Goal: Communication & Community: Answer question/provide support

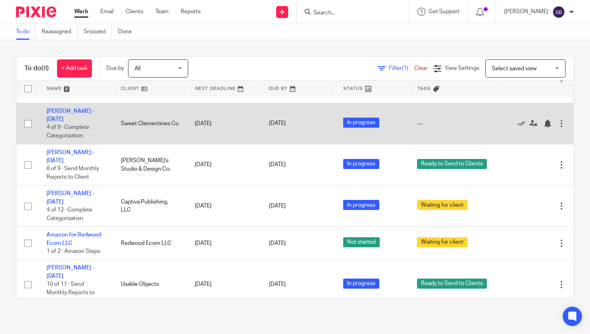
scroll to position [45, 0]
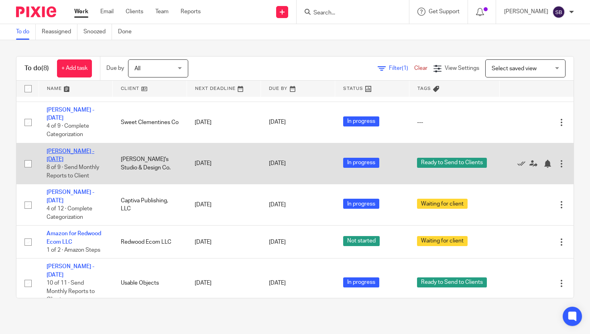
click at [94, 154] on link "[PERSON_NAME] - [DATE]" at bounding box center [71, 155] width 48 height 14
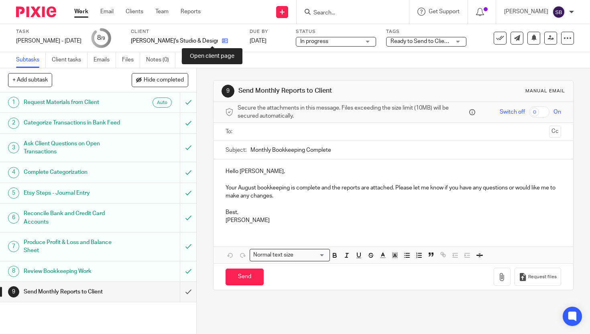
click at [222, 40] on icon at bounding box center [225, 41] width 6 height 6
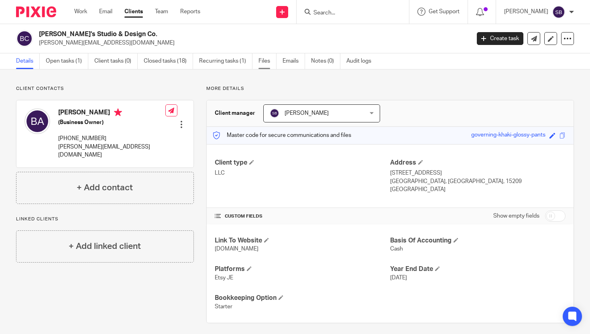
click at [264, 61] on link "Files" at bounding box center [267, 61] width 18 height 16
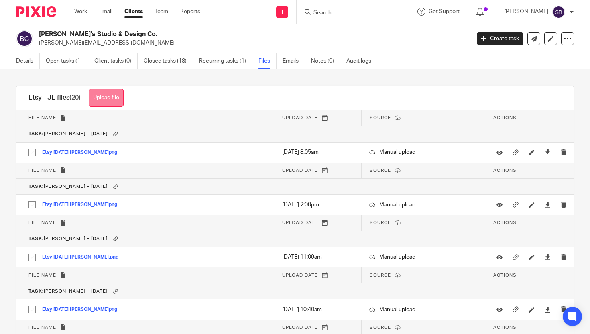
click at [107, 99] on button "Upload file" at bounding box center [106, 98] width 35 height 18
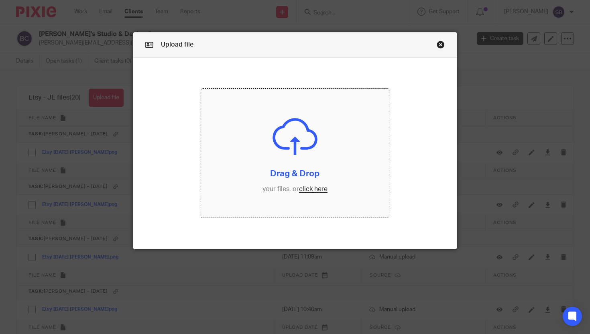
click at [311, 189] on input "file" at bounding box center [295, 153] width 188 height 129
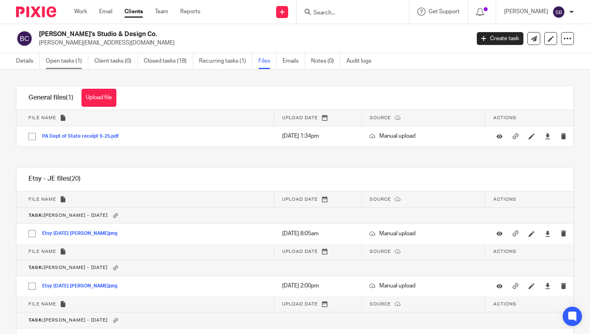
click at [67, 63] on link "Open tasks (1)" at bounding box center [67, 61] width 43 height 16
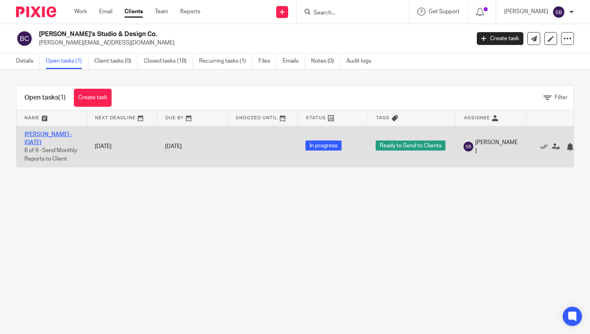
click at [41, 136] on link "Beth Anderson - Aug 2025" at bounding box center [48, 139] width 48 height 14
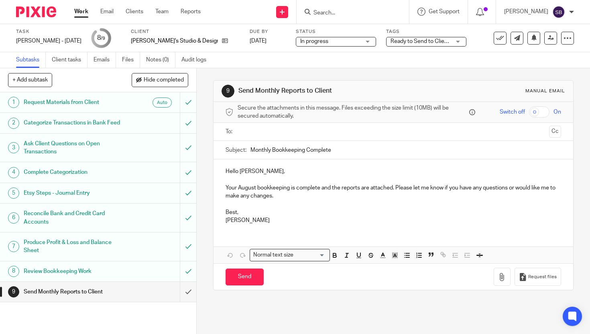
click at [263, 130] on input "text" at bounding box center [392, 131] width 305 height 9
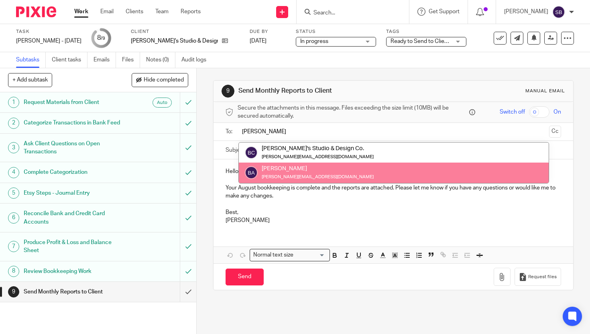
type input "beth"
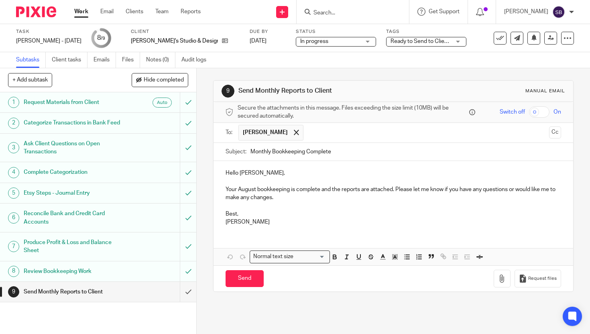
click at [235, 173] on p "Hello Beth," at bounding box center [392, 173] width 335 height 8
click at [247, 173] on p "Hi, Beth," at bounding box center [392, 173] width 335 height 8
click at [319, 191] on p "Your August bookkeeping is complete and the reports are attached. Please let me…" at bounding box center [392, 193] width 335 height 16
click at [234, 214] on p "Best," at bounding box center [392, 214] width 335 height 8
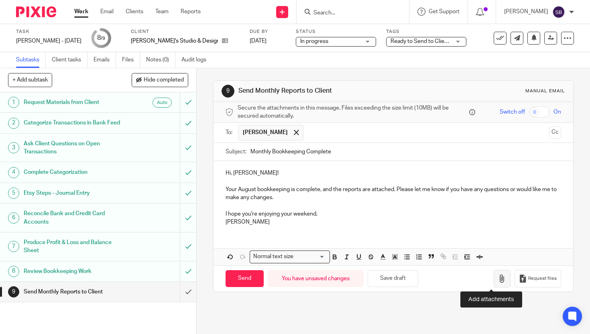
click at [498, 275] on icon "button" at bounding box center [502, 278] width 8 height 8
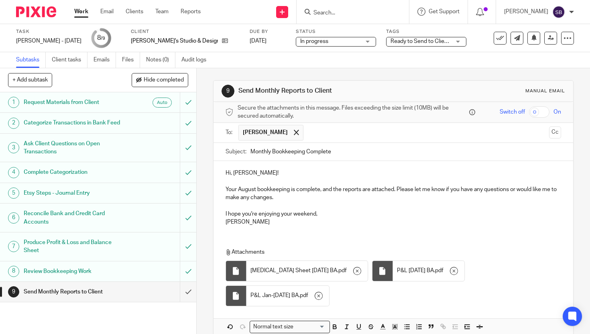
type input "Sent"
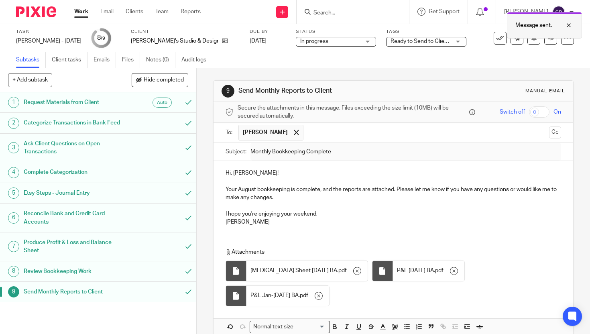
click at [566, 26] on div at bounding box center [563, 25] width 22 height 10
click at [81, 14] on link "Work" at bounding box center [81, 12] width 14 height 8
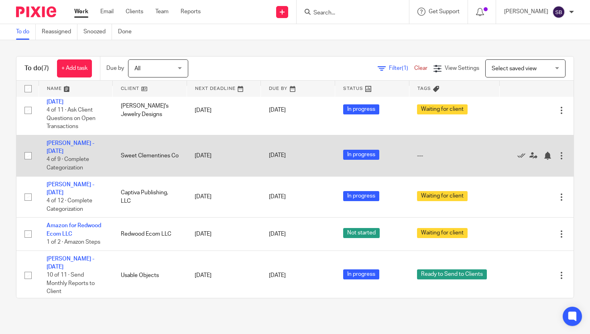
scroll to position [28, 0]
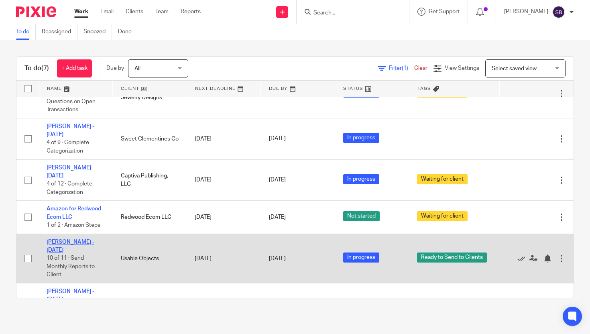
click at [87, 247] on link "Josh Bowes - Aug 2025" at bounding box center [71, 246] width 48 height 14
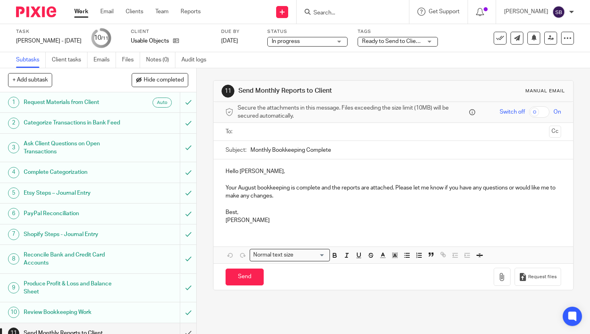
click at [252, 131] on input "text" at bounding box center [392, 131] width 305 height 9
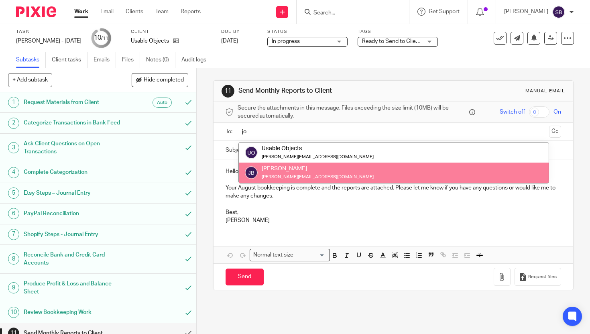
type input "jo"
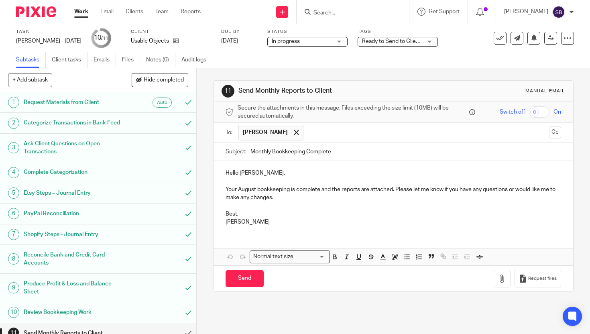
click at [237, 173] on p "Hello [PERSON_NAME]," at bounding box center [392, 173] width 335 height 8
click at [319, 191] on p "Your August bookkeeping is complete and the reports are attached. Please let me…" at bounding box center [392, 193] width 335 height 16
click at [234, 215] on p "Best," at bounding box center [392, 214] width 335 height 8
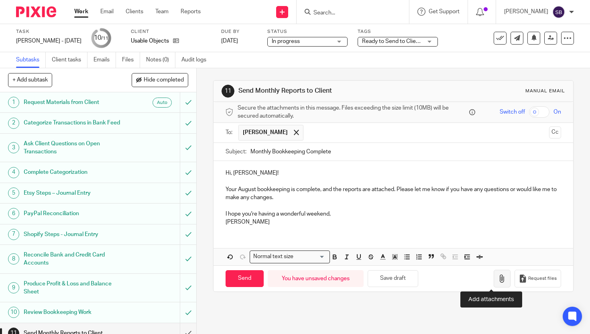
click at [498, 279] on icon "button" at bounding box center [502, 278] width 8 height 8
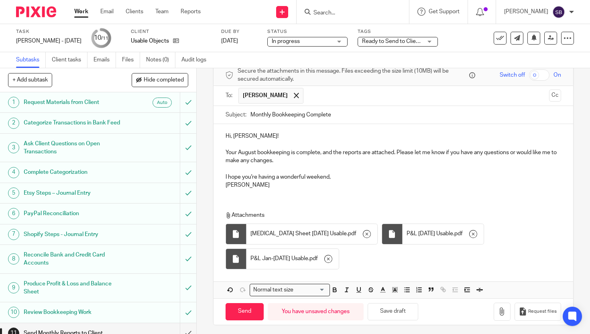
scroll to position [40, 0]
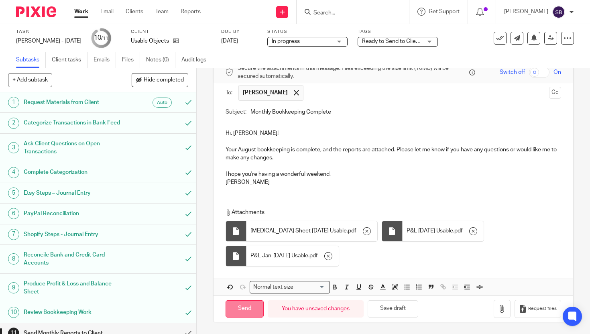
click at [241, 307] on input "Send" at bounding box center [244, 308] width 38 height 17
type input "Sent"
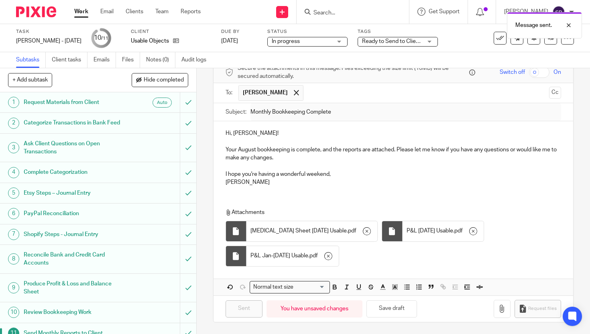
click at [84, 11] on link "Work" at bounding box center [81, 12] width 14 height 8
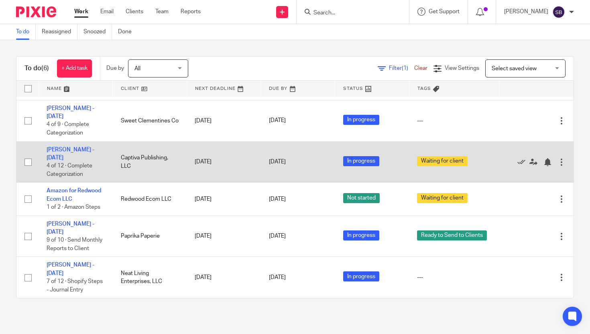
scroll to position [60, 0]
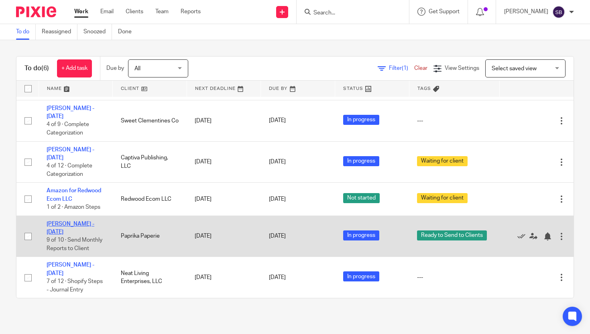
click at [83, 221] on link "[PERSON_NAME] - [DATE]" at bounding box center [71, 228] width 48 height 14
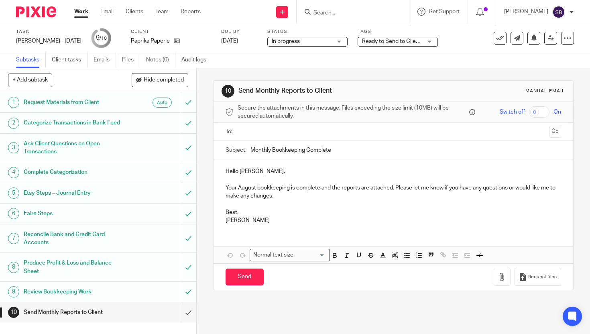
click at [245, 137] on ul at bounding box center [393, 131] width 311 height 13
click at [257, 132] on input "text" at bounding box center [392, 131] width 305 height 9
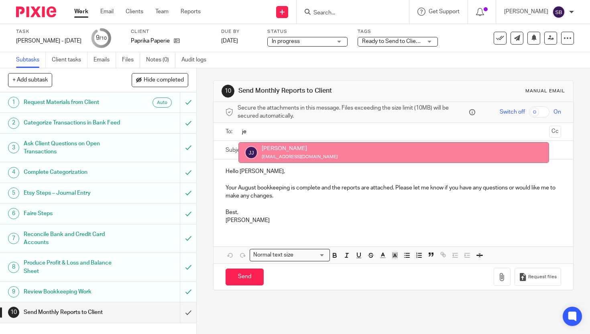
type input "je"
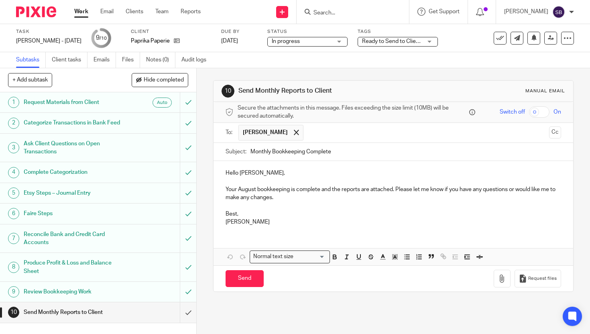
click at [238, 173] on p "Hello Jessica," at bounding box center [392, 173] width 335 height 8
click at [254, 175] on p "Hi, Jessica," at bounding box center [392, 173] width 335 height 8
click at [318, 189] on p "Your August bookkeeping is complete and the reports are attached. Please let me…" at bounding box center [392, 193] width 335 height 16
click at [235, 215] on p "Best," at bounding box center [392, 214] width 335 height 8
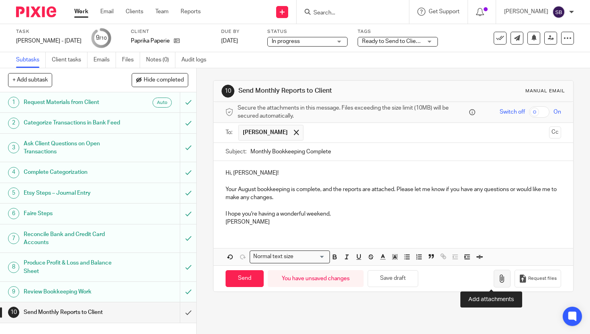
click at [498, 275] on icon "button" at bounding box center [502, 278] width 8 height 8
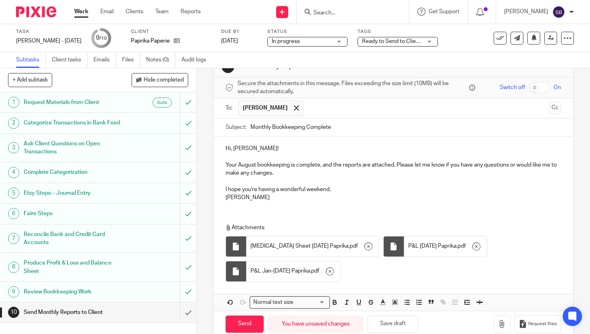
scroll to position [40, 0]
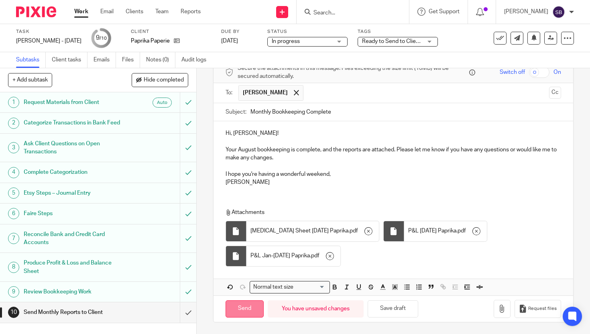
click at [240, 306] on input "Send" at bounding box center [244, 308] width 38 height 17
type input "Sent"
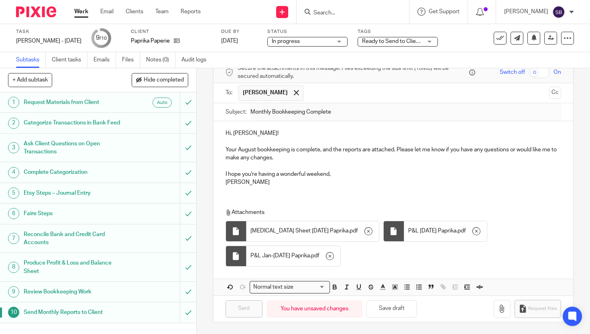
click at [80, 15] on link "Work" at bounding box center [81, 12] width 14 height 8
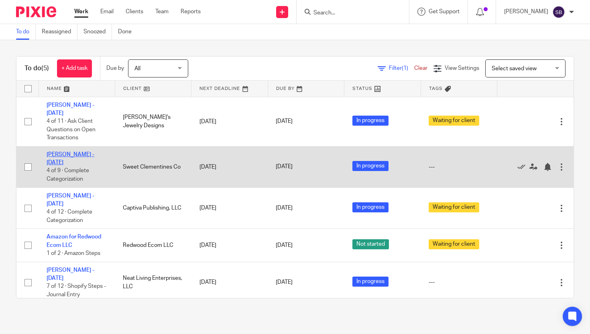
click at [73, 152] on link "[PERSON_NAME] - [DATE]" at bounding box center [71, 159] width 48 height 14
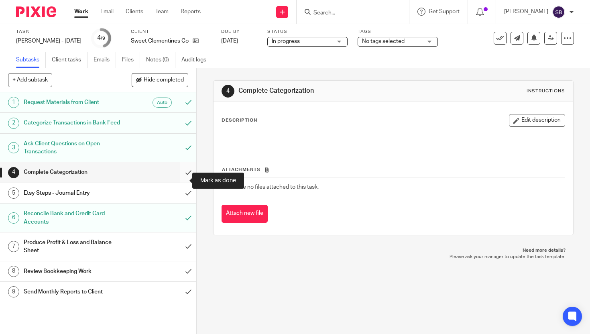
click at [179, 181] on input "submit" at bounding box center [98, 172] width 196 height 20
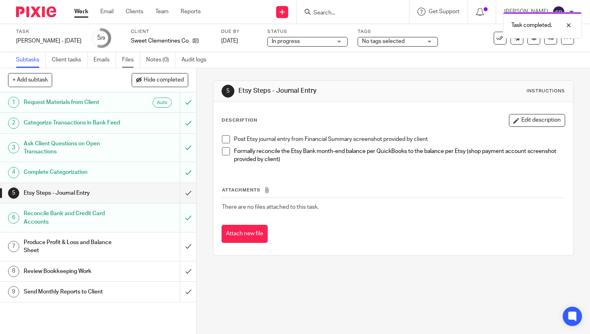
click at [128, 55] on link "Files" at bounding box center [131, 60] width 18 height 16
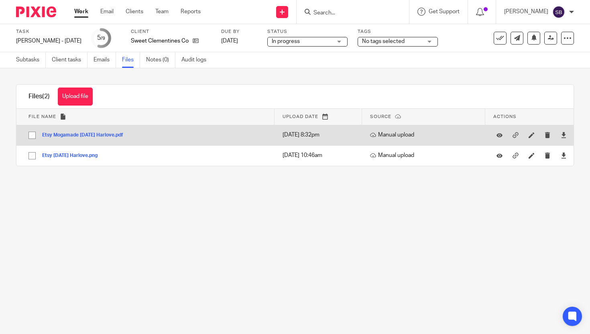
click at [110, 136] on button "Etsy Mogamade [DATE] Harlove.pdf" at bounding box center [85, 135] width 87 height 6
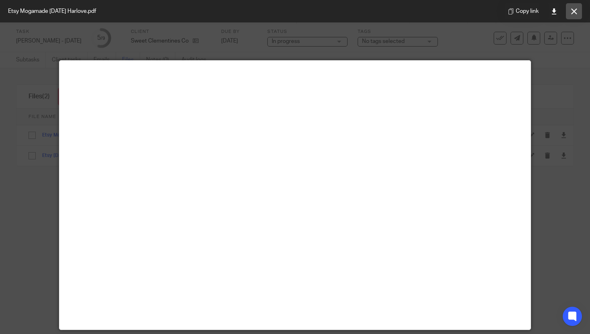
click at [573, 12] on icon at bounding box center [574, 11] width 6 height 6
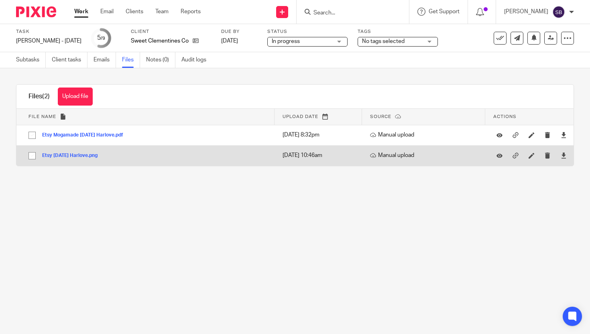
click at [87, 156] on button "Etsy Aug 25 Harlove.png" at bounding box center [72, 156] width 61 height 6
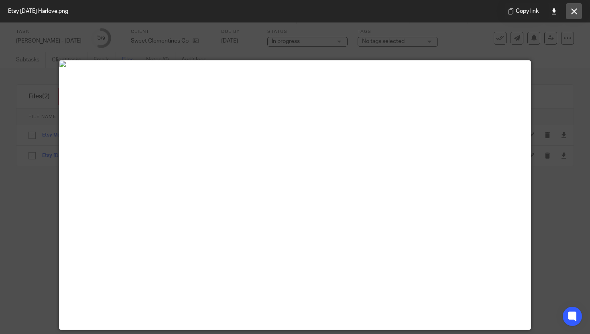
click at [574, 11] on icon at bounding box center [574, 11] width 6 height 6
